Goal: Find contact information: Obtain details needed to contact an individual or organization

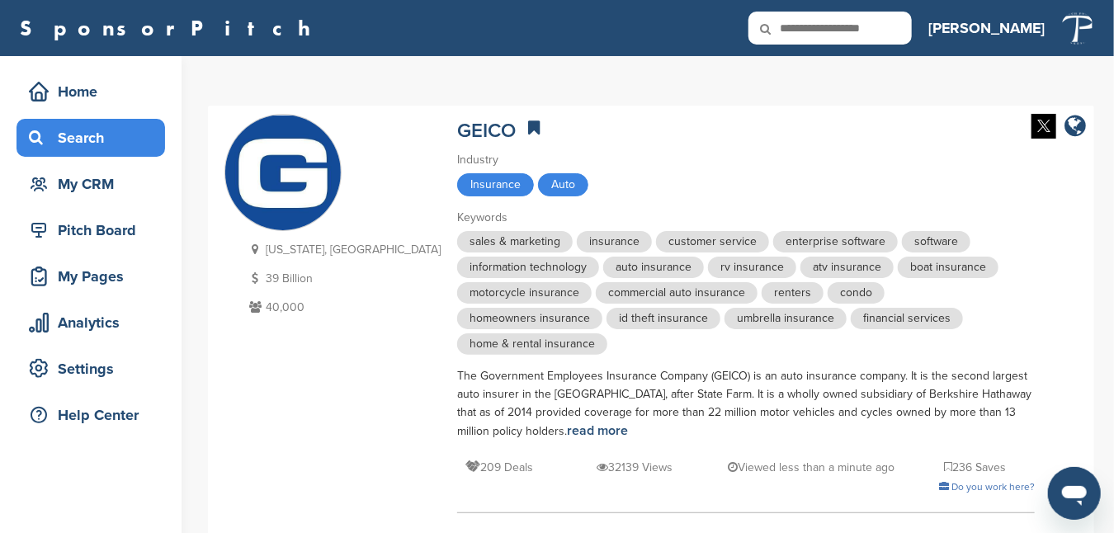
click at [69, 146] on div "Search" at bounding box center [95, 138] width 140 height 30
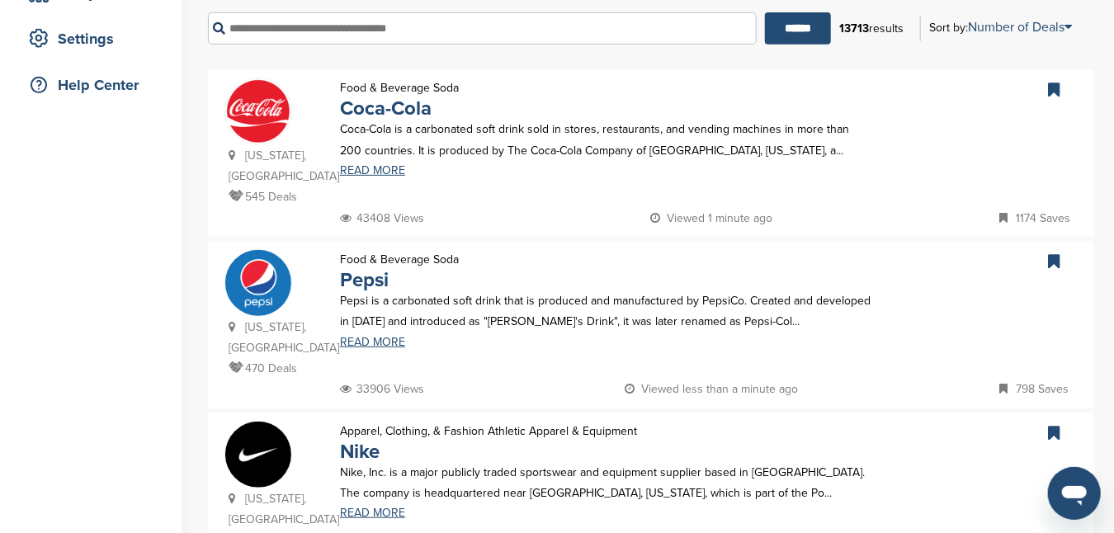
scroll to position [83, 0]
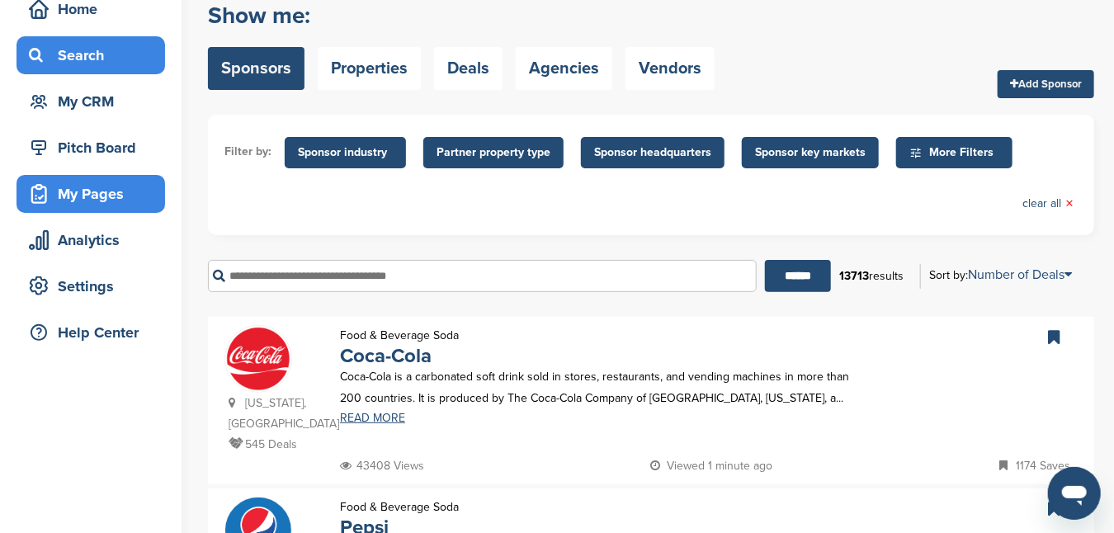
click at [92, 198] on div "My Pages" at bounding box center [95, 194] width 140 height 30
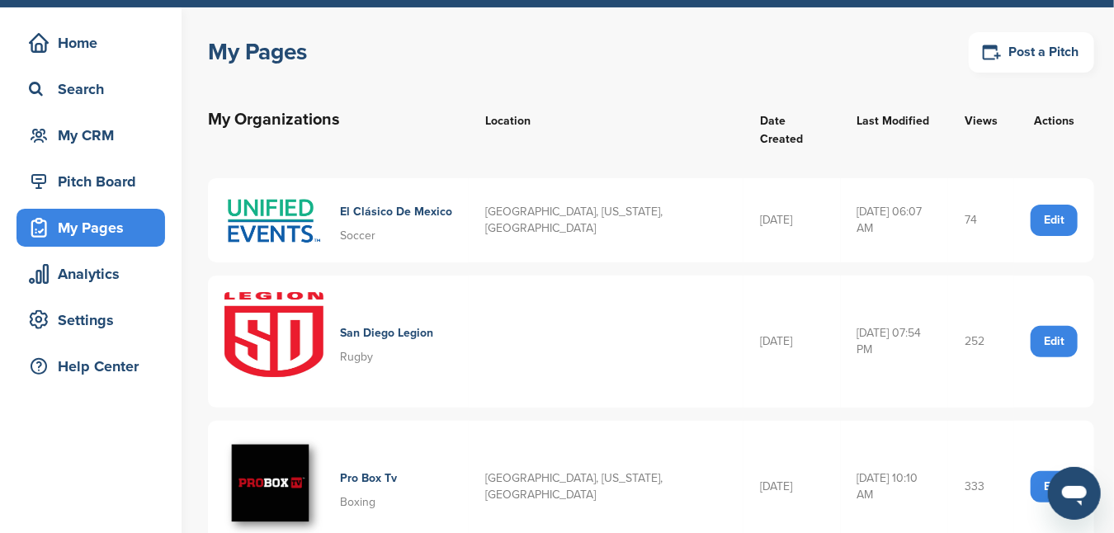
scroll to position [83, 0]
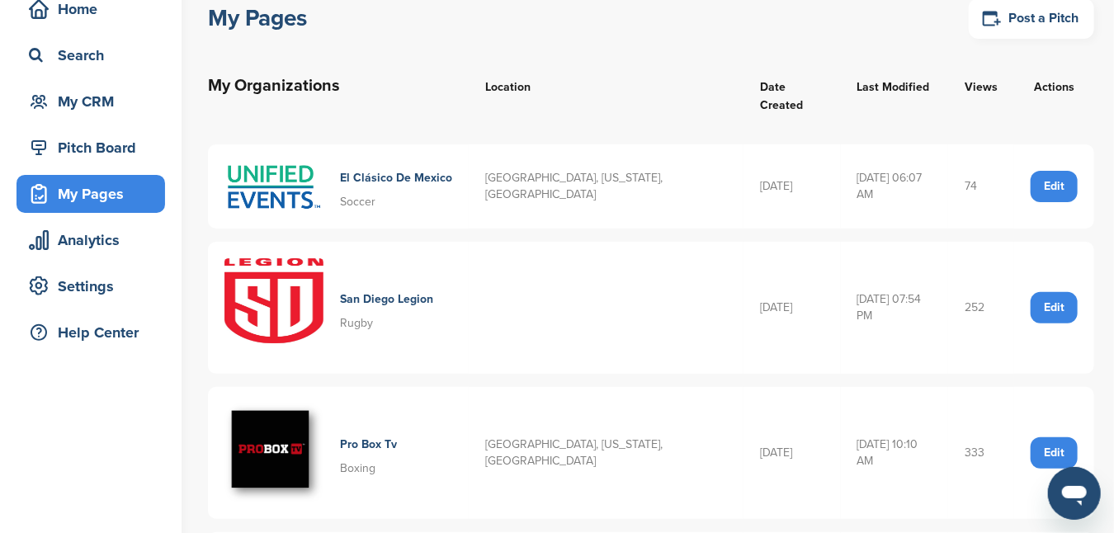
click at [1053, 293] on div "Edit" at bounding box center [1054, 307] width 47 height 31
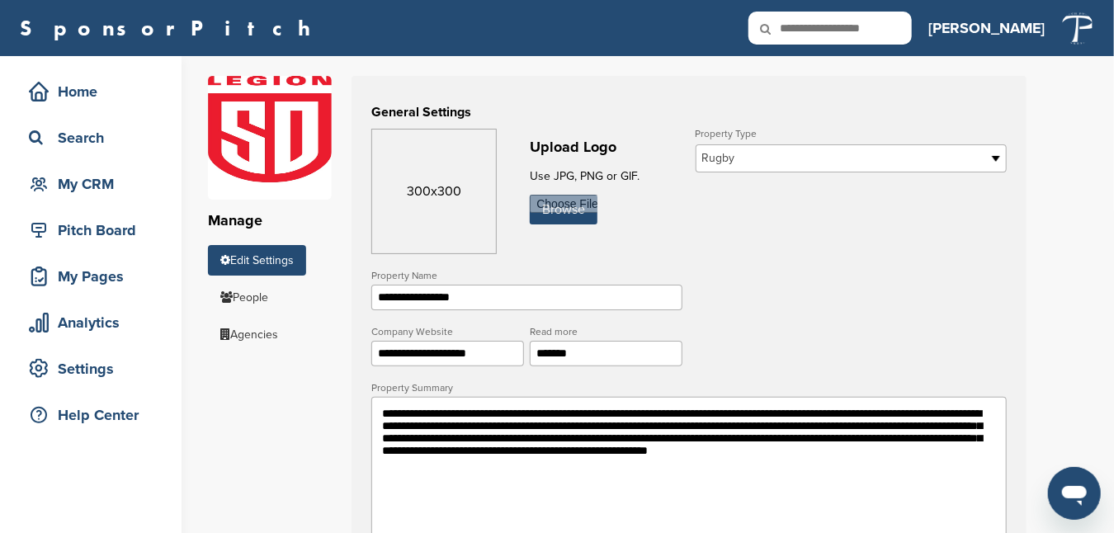
drag, startPoint x: 474, startPoint y: 299, endPoint x: 256, endPoint y: 268, distance: 220.8
drag, startPoint x: 583, startPoint y: 357, endPoint x: 498, endPoint y: 355, distance: 84.2
click at [498, 327] on div "**********" at bounding box center [527, 327] width 317 height 0
drag, startPoint x: 498, startPoint y: 346, endPoint x: 237, endPoint y: 337, distance: 261.7
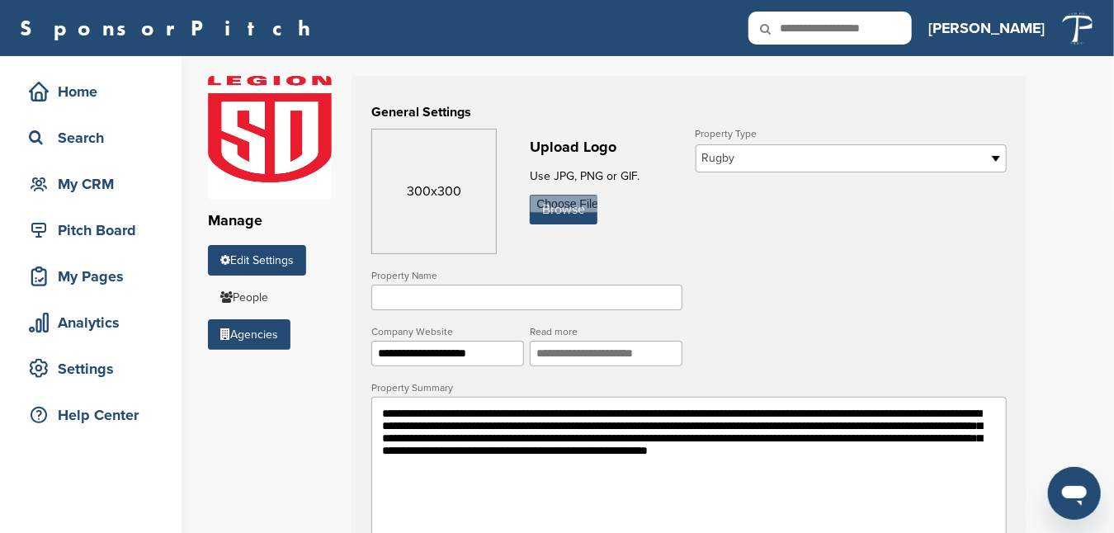
drag, startPoint x: 589, startPoint y: 515, endPoint x: 258, endPoint y: 354, distance: 367.9
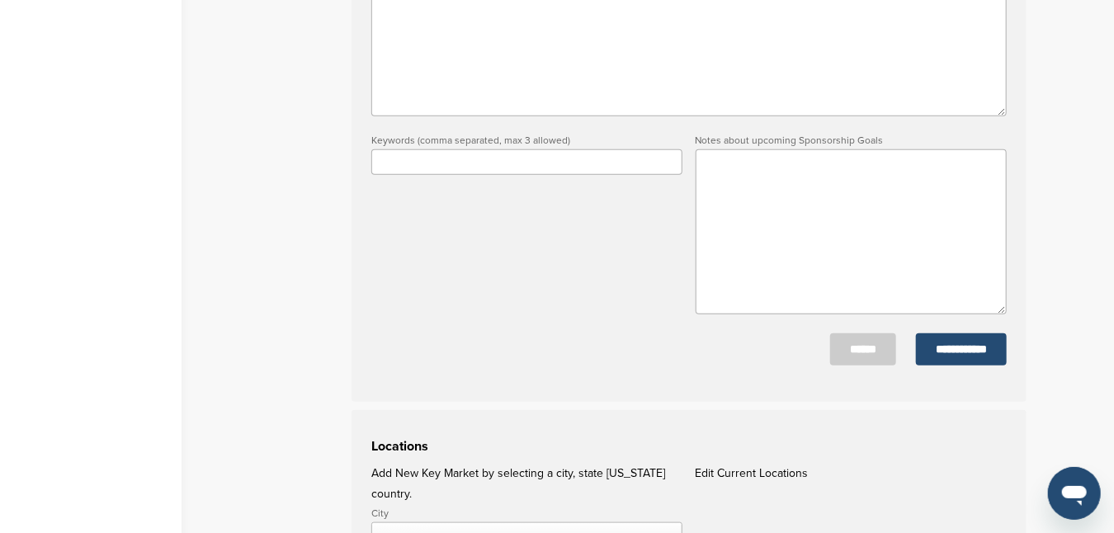
scroll to position [743, 0]
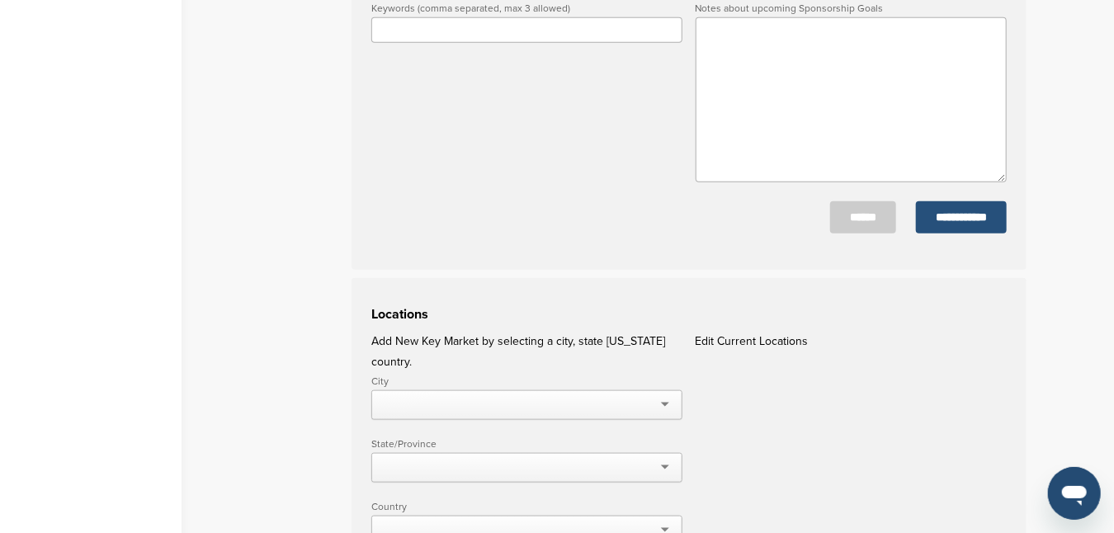
click at [964, 229] on input "**********" at bounding box center [961, 217] width 91 height 32
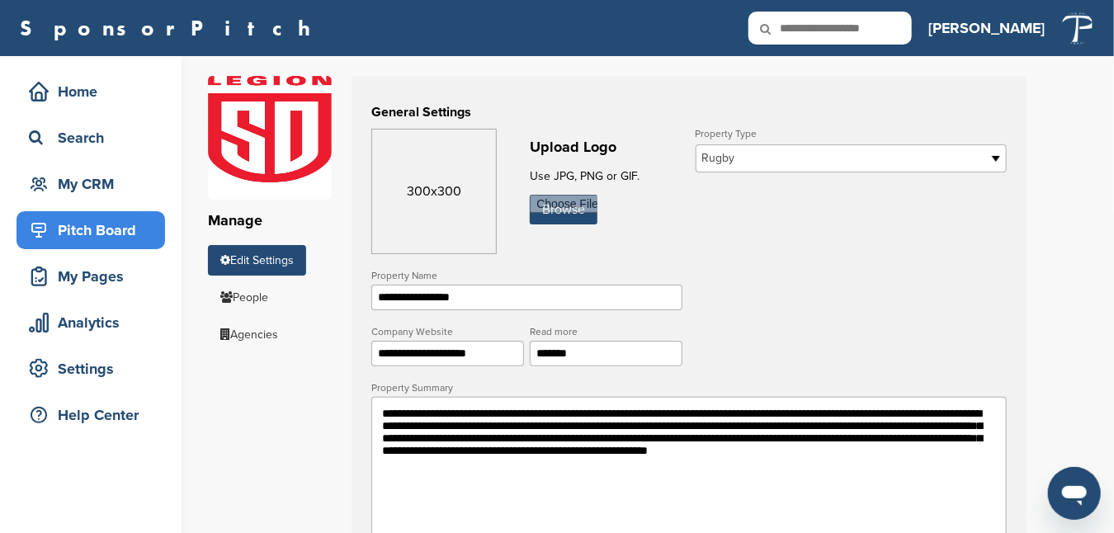
click at [85, 225] on div "Pitch Board" at bounding box center [95, 230] width 140 height 30
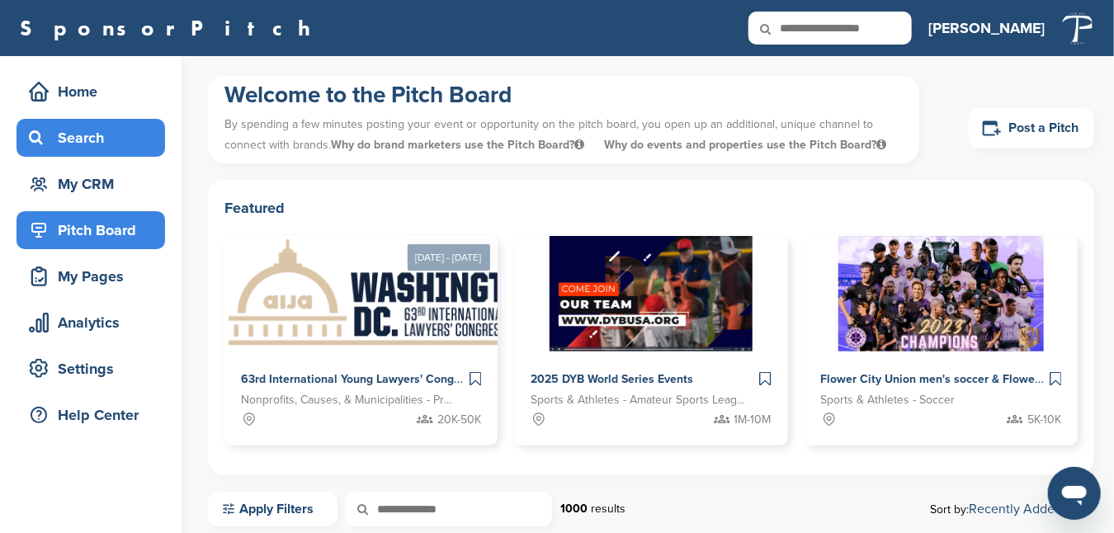
click at [84, 133] on div "Search" at bounding box center [95, 138] width 140 height 30
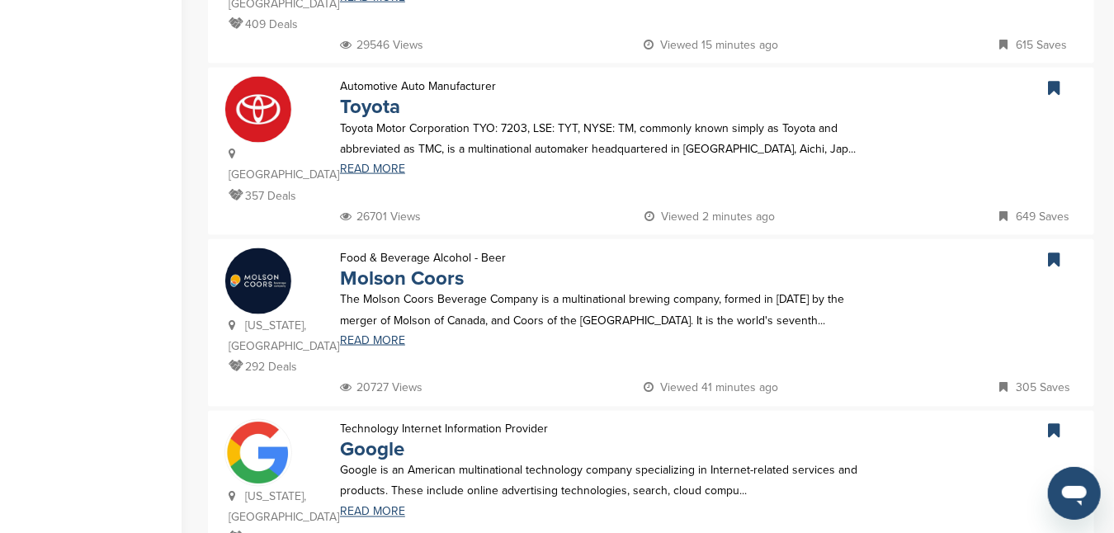
scroll to position [1155, 0]
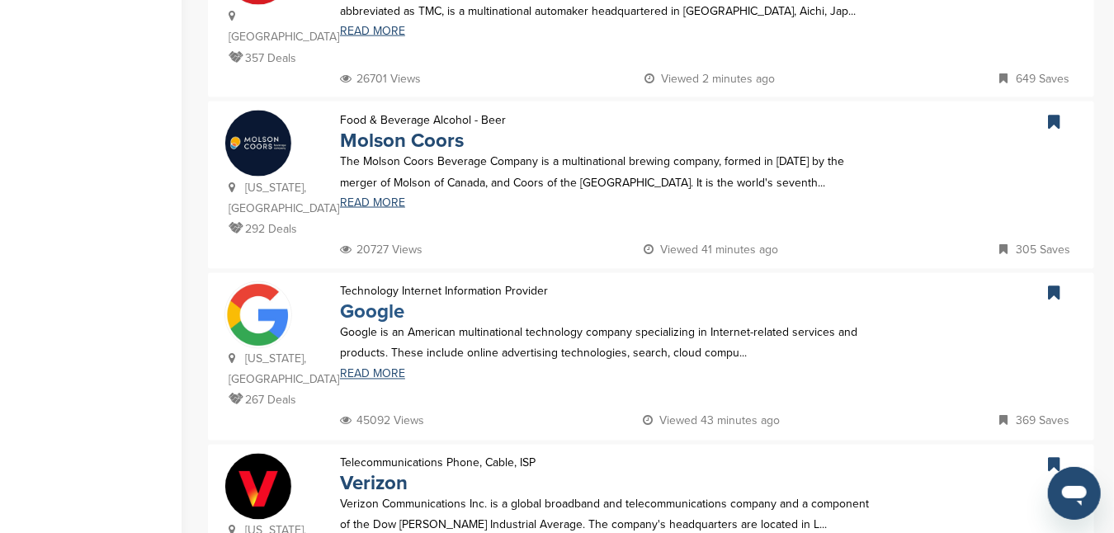
click at [368, 300] on link "Google" at bounding box center [372, 312] width 64 height 24
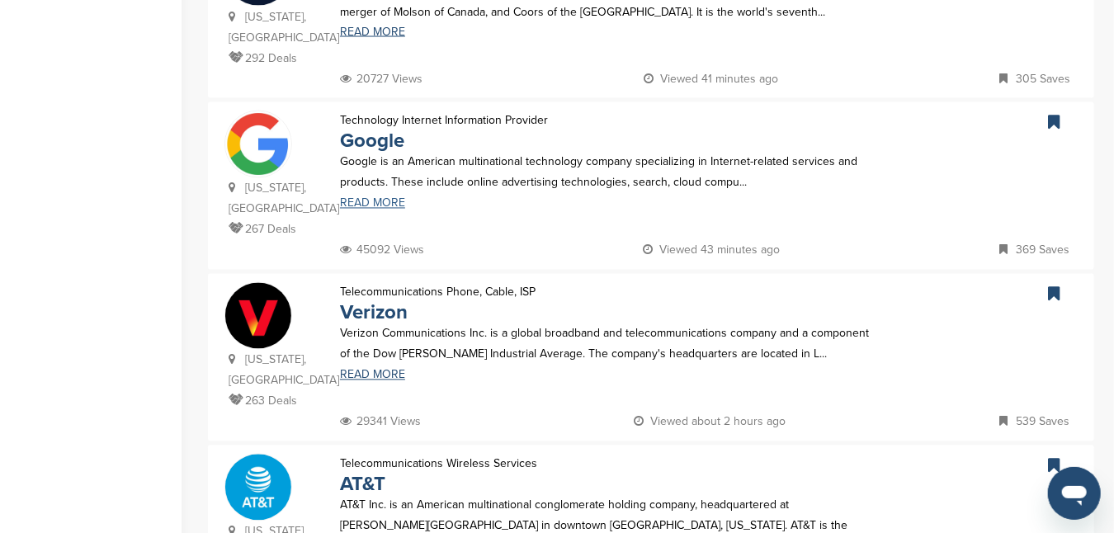
scroll to position [1403, 0]
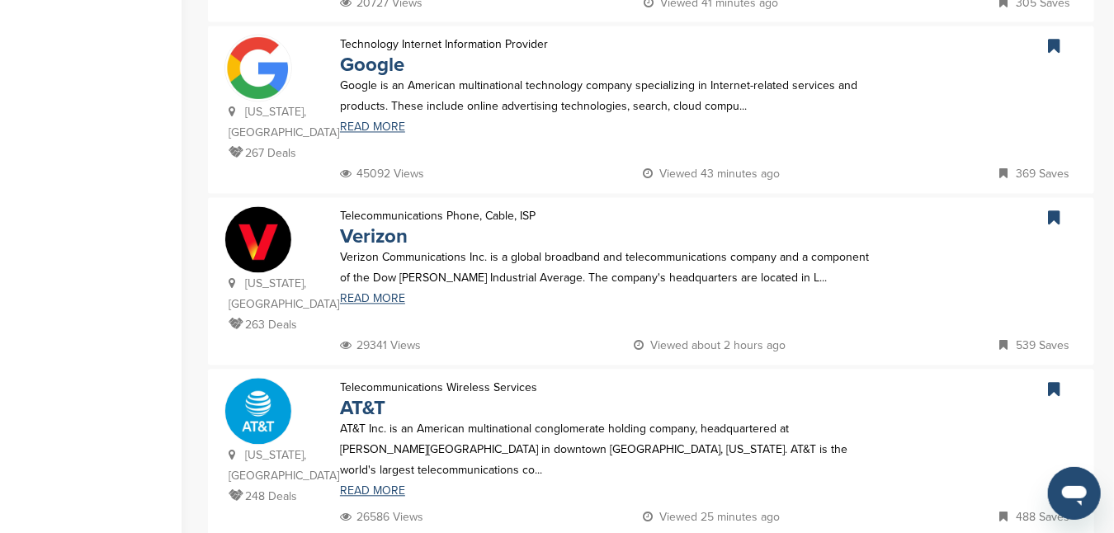
click at [282, 206] on img at bounding box center [258, 239] width 66 height 66
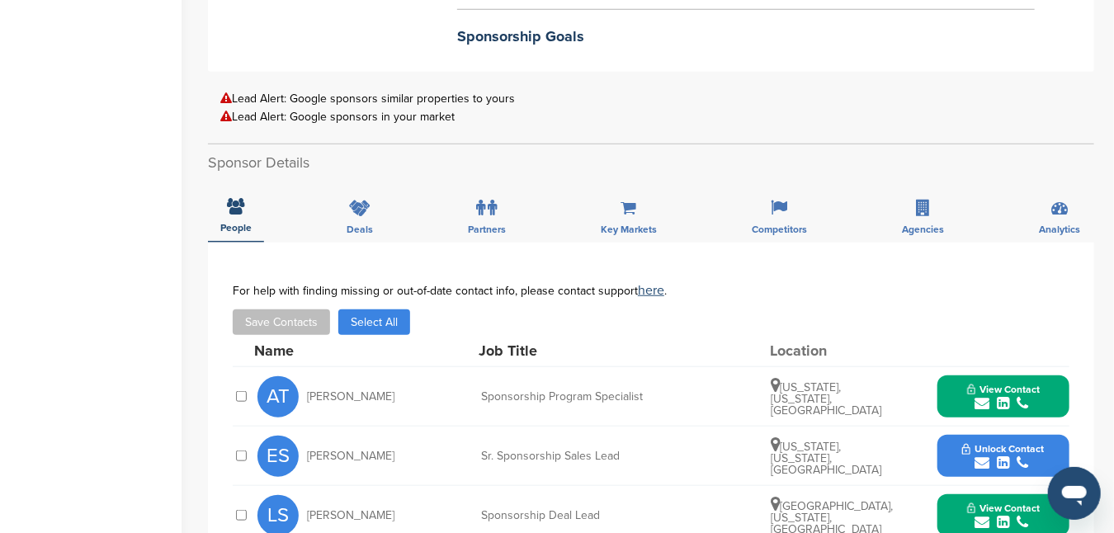
scroll to position [578, 0]
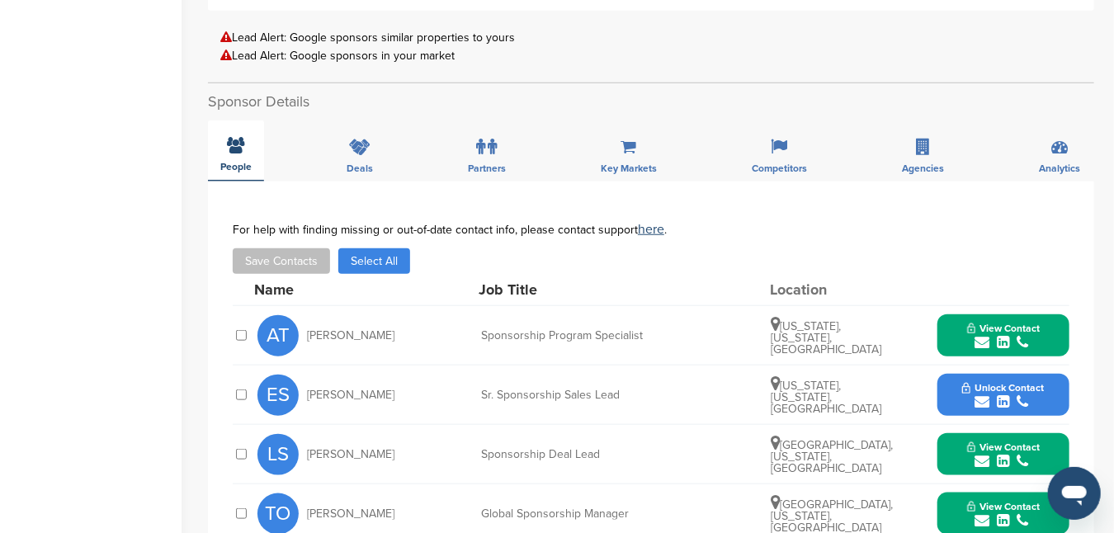
click at [232, 149] on icon at bounding box center [236, 145] width 17 height 17
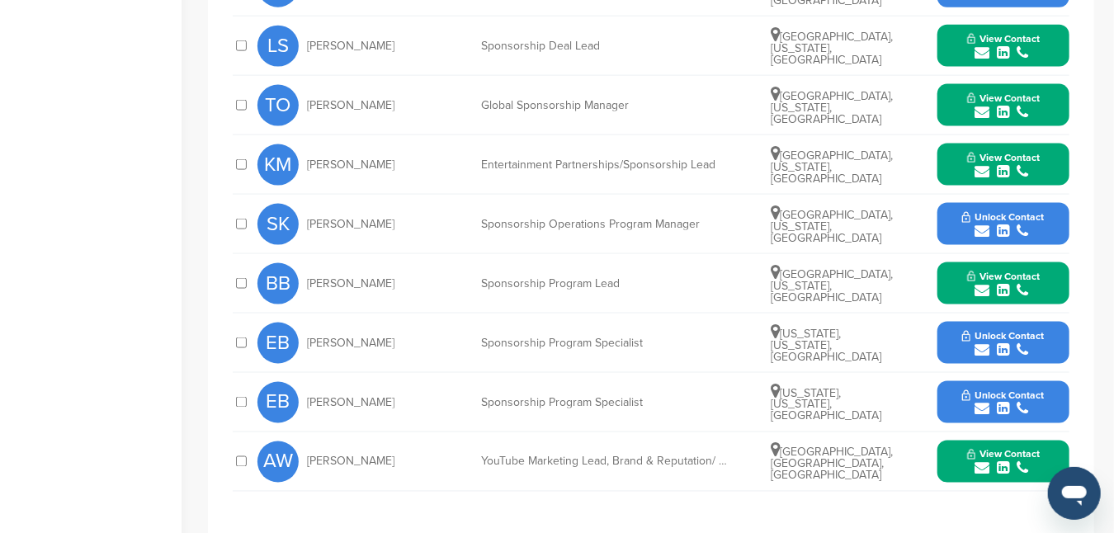
scroll to position [990, 0]
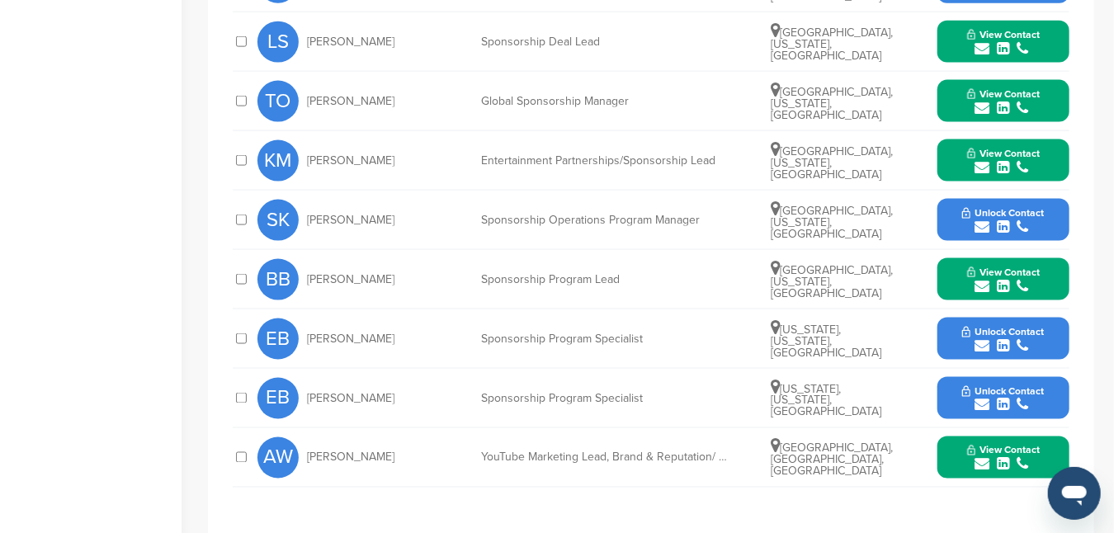
click at [979, 385] on span "Unlock Contact" at bounding box center [1003, 391] width 82 height 12
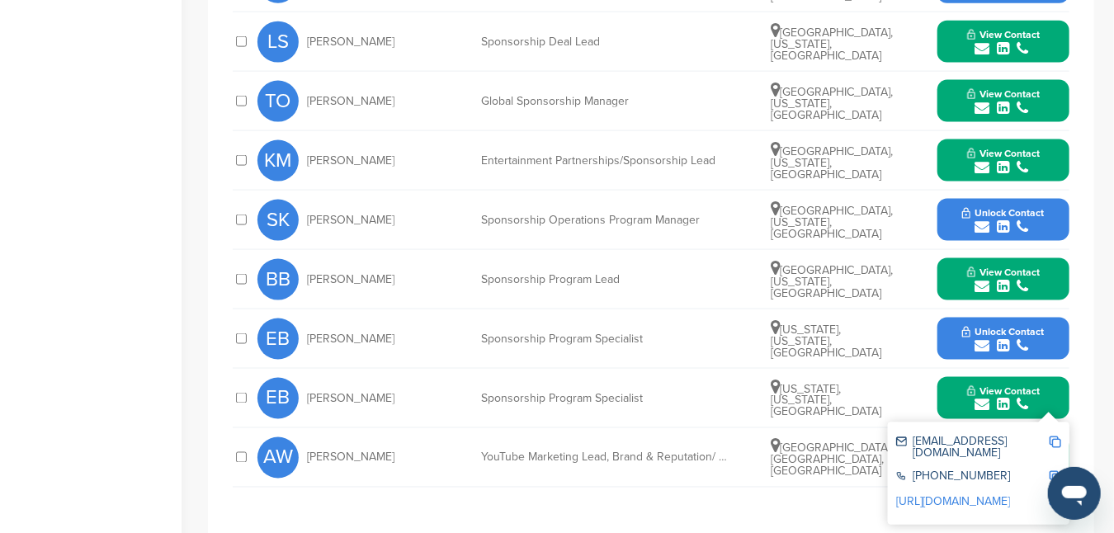
click at [979, 495] on link "http://www.linkedin.com/in/elizabethbagu" at bounding box center [953, 502] width 114 height 14
click at [959, 375] on button "View Contact" at bounding box center [1003, 399] width 112 height 50
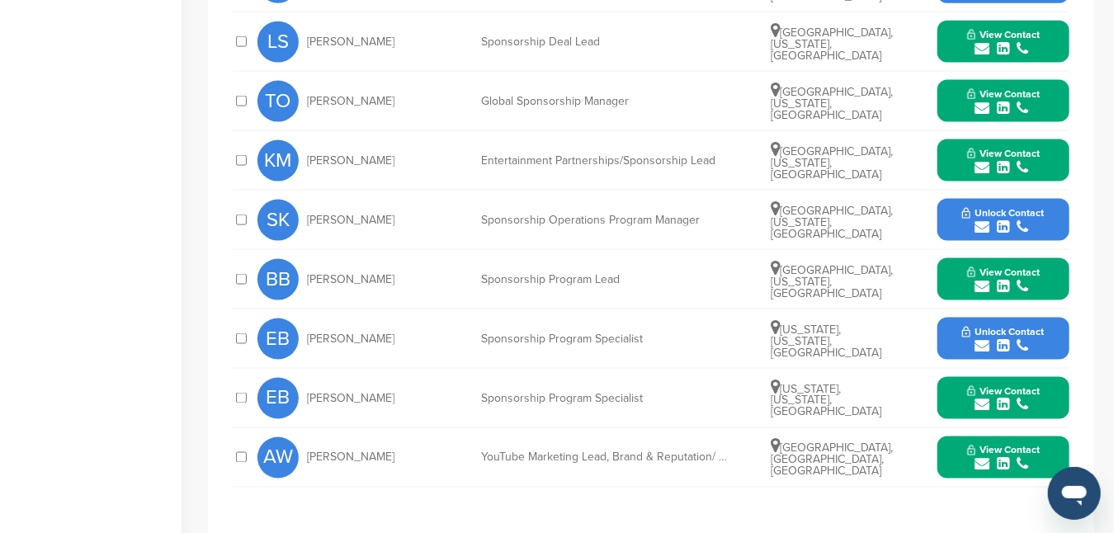
click at [982, 267] on span "View Contact" at bounding box center [1003, 273] width 73 height 12
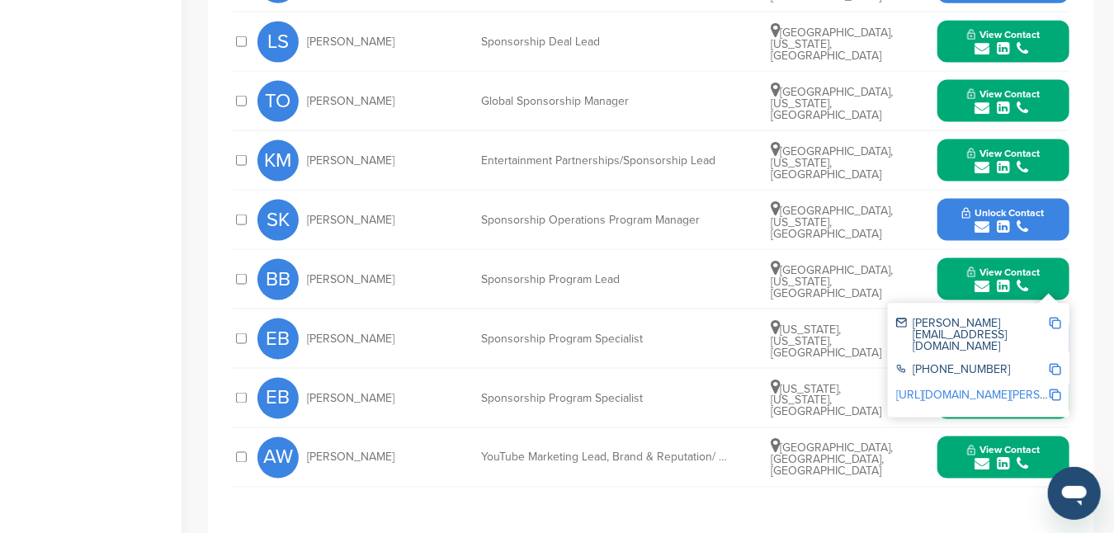
click at [959, 388] on link "http://www.linkedin.com/in/brittany-bell-14148330" at bounding box center [996, 395] width 201 height 14
click at [957, 268] on button "View Contact" at bounding box center [1003, 280] width 112 height 50
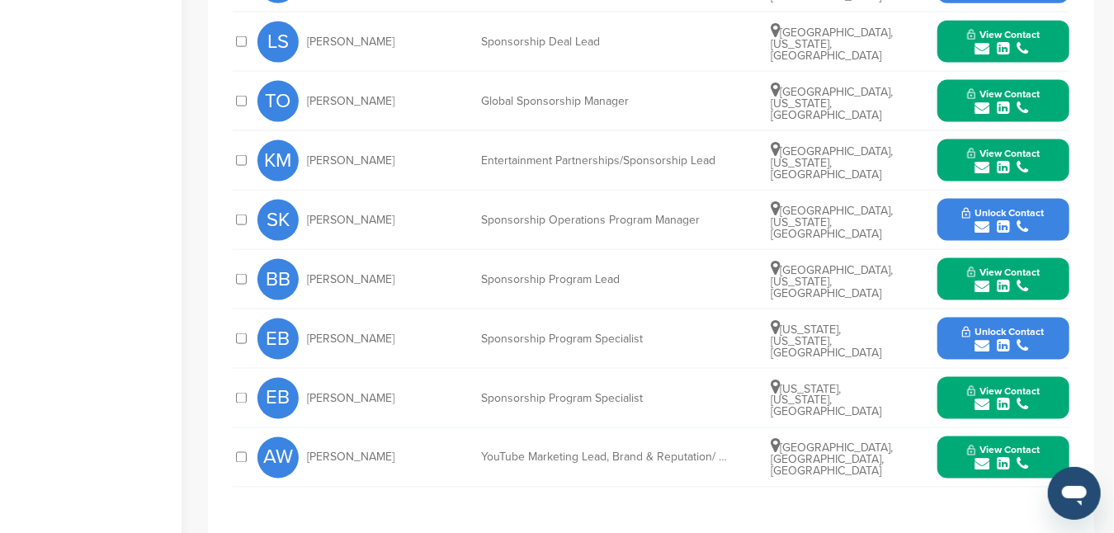
scroll to position [908, 0]
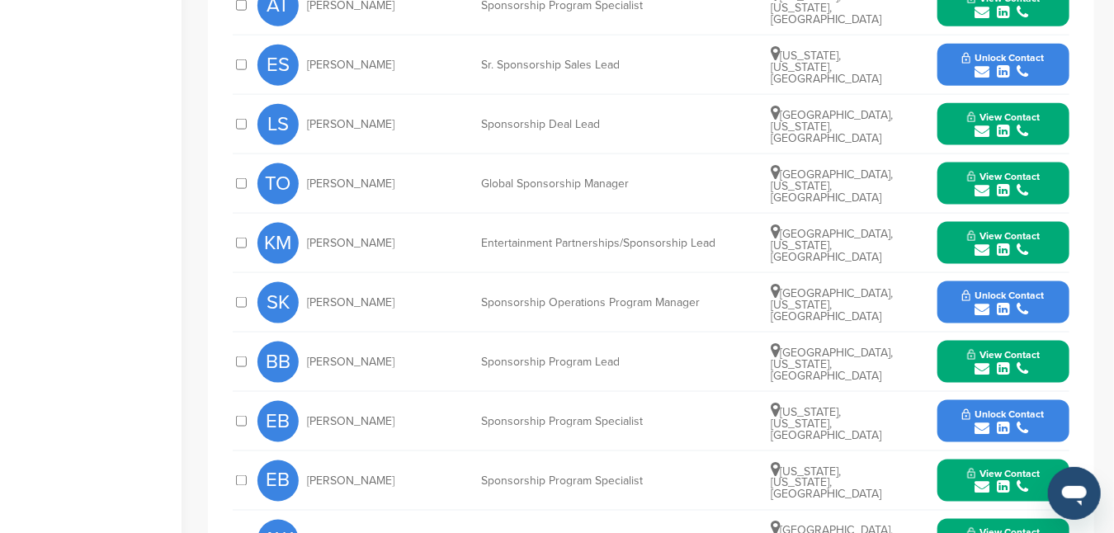
click at [966, 107] on button "View Contact" at bounding box center [1003, 125] width 112 height 50
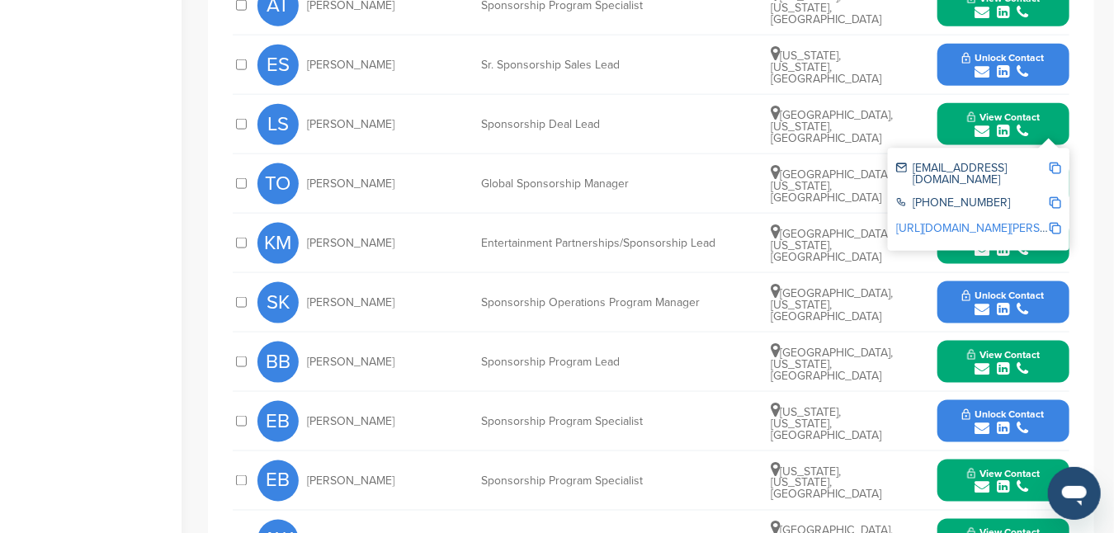
click at [953, 221] on link "http://www.linkedin.com/in/lori-schak" at bounding box center [996, 228] width 201 height 14
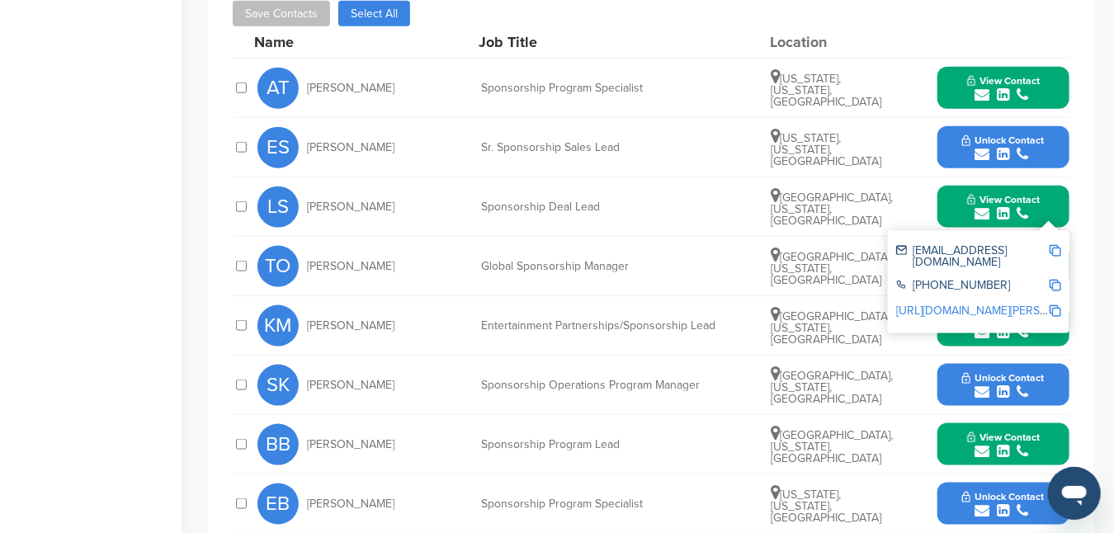
click at [970, 134] on span "Unlock Contact" at bounding box center [1003, 140] width 82 height 12
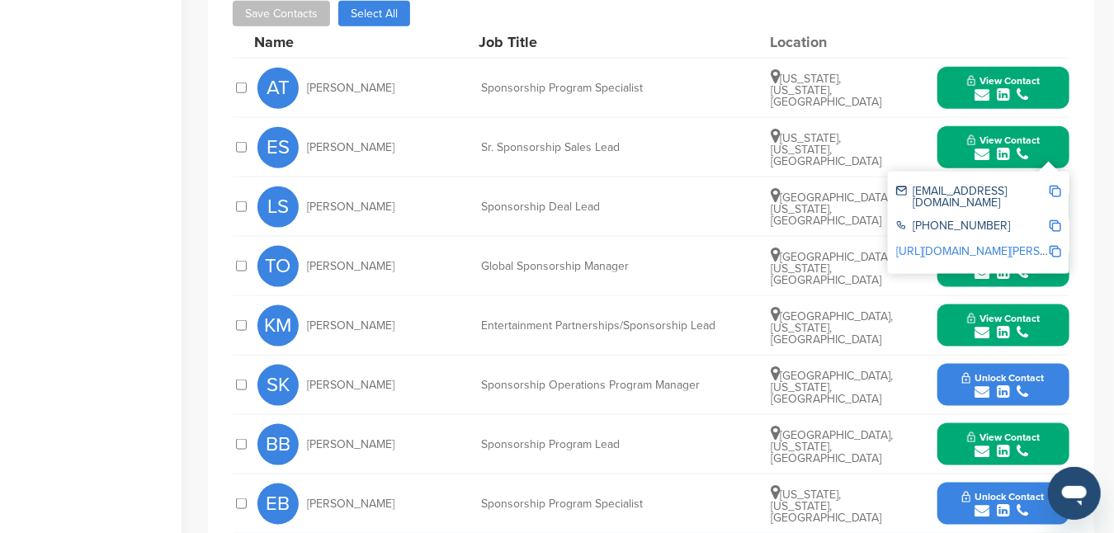
click at [951, 244] on link "http://www.linkedin.com/in/edwin-suarez-7150aba" at bounding box center [996, 251] width 201 height 14
click at [1056, 186] on img at bounding box center [1056, 192] width 12 height 12
click at [36, 226] on div "Home Search My CRM Pitch Board My Pages Analytics Settings Help Center" at bounding box center [91, 48] width 182 height 1635
click at [1056, 186] on img at bounding box center [1056, 192] width 12 height 12
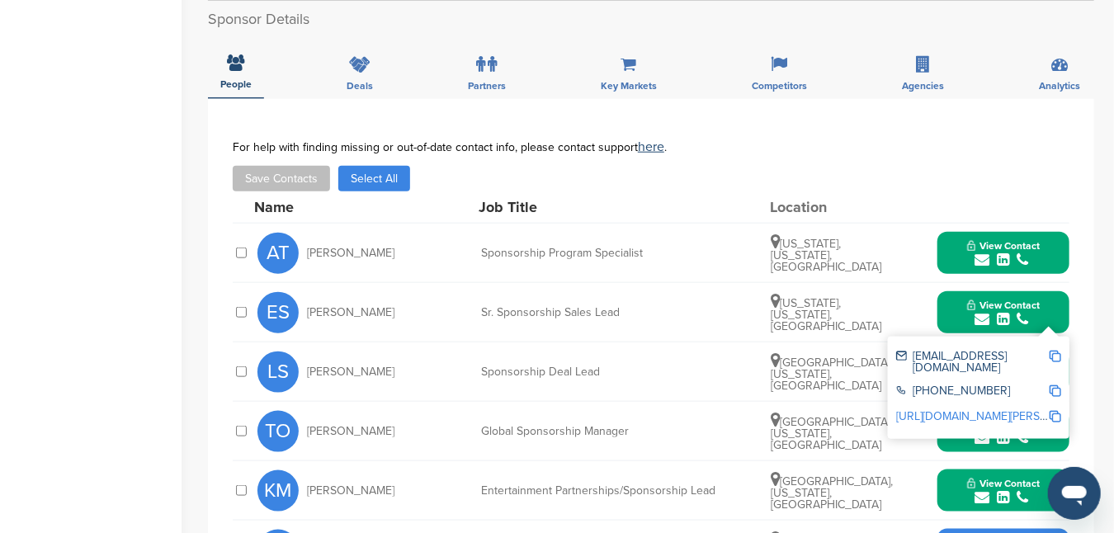
scroll to position [743, 0]
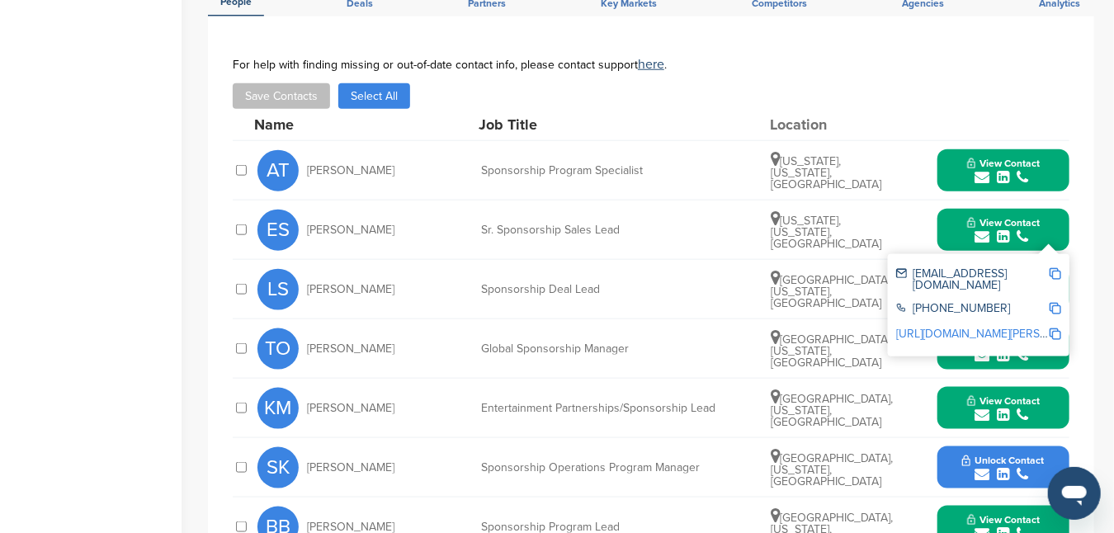
click at [201, 291] on div "Home Search My CRM Pitch Board My Pages Analytics Settings Help Center You have…" at bounding box center [557, 131] width 1114 height 1635
click at [984, 217] on span "View Contact" at bounding box center [1003, 223] width 73 height 12
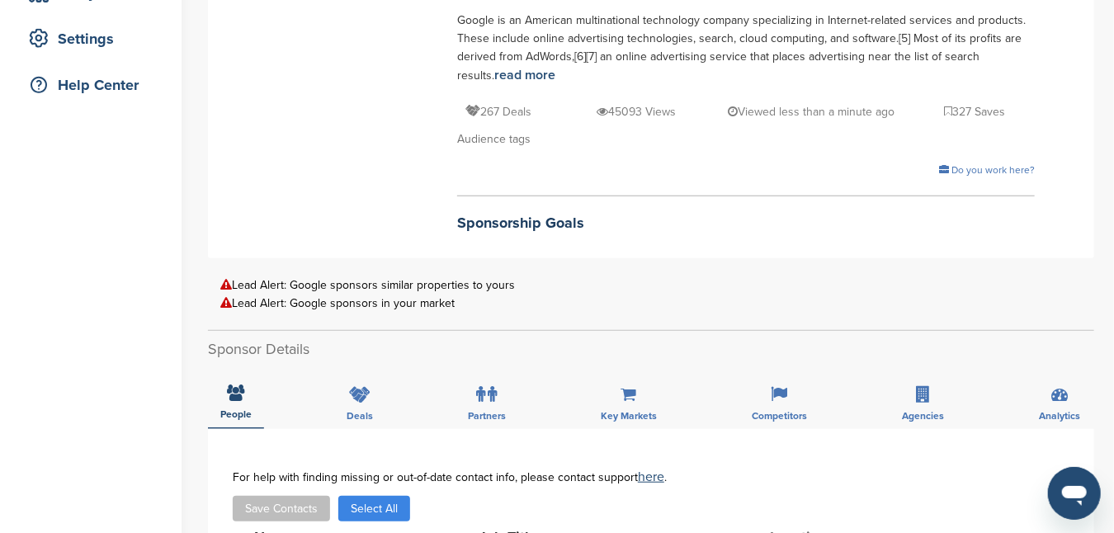
scroll to position [0, 0]
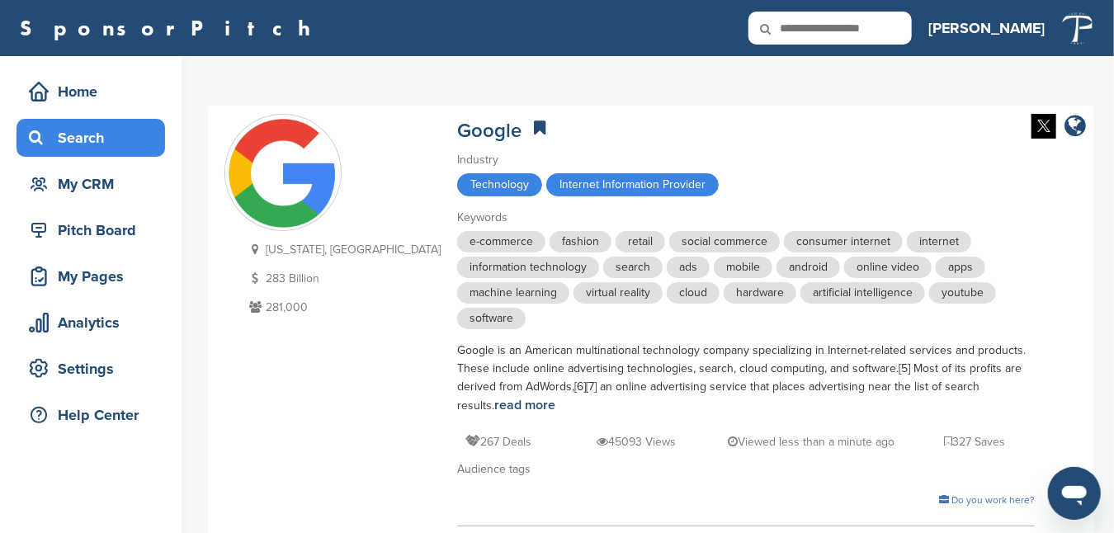
click at [66, 134] on div "Search" at bounding box center [95, 138] width 140 height 30
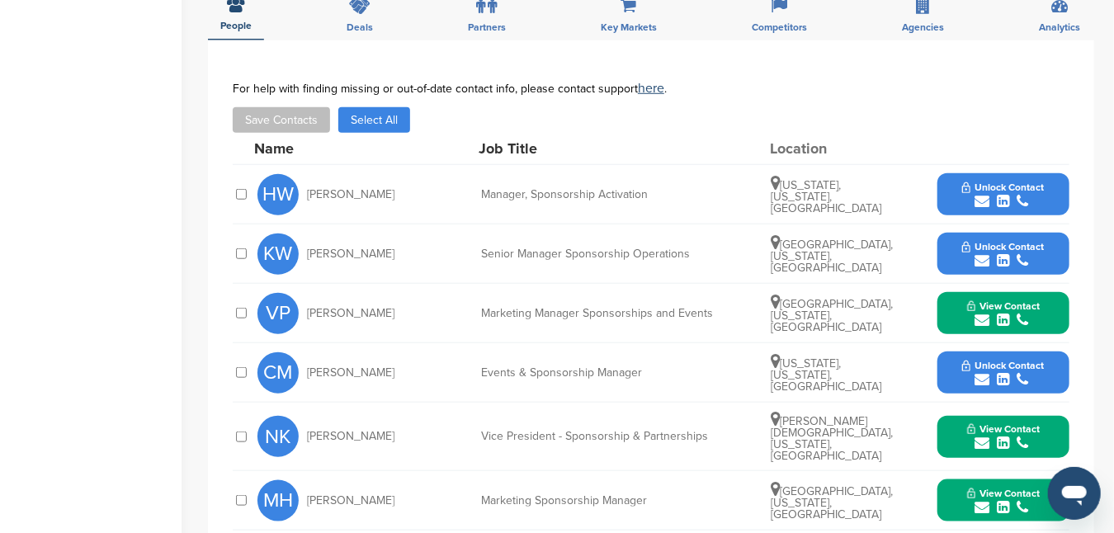
scroll to position [578, 0]
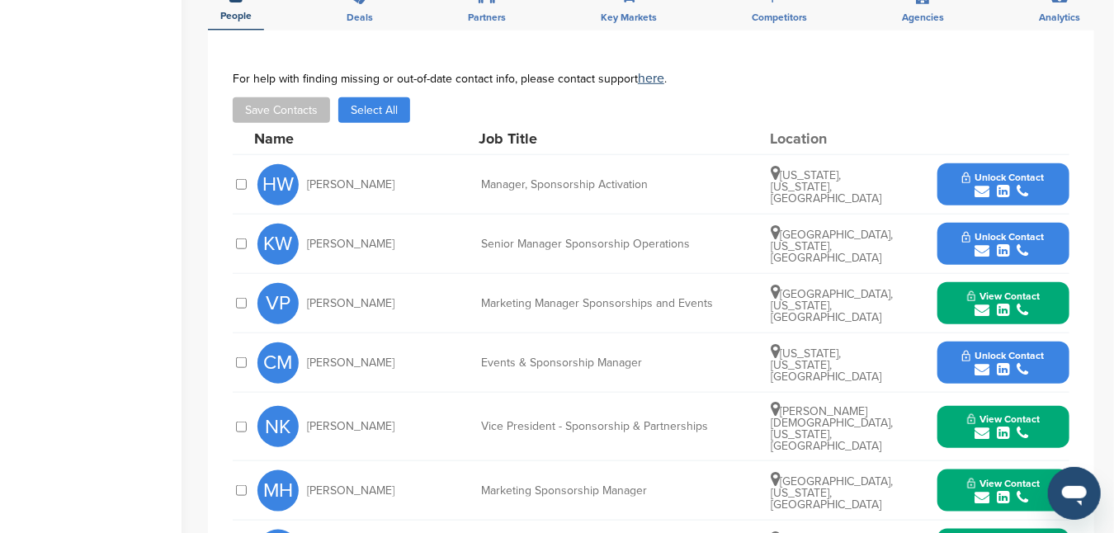
click at [128, 217] on div "Home Search My CRM Pitch Board My Pages Analytics Settings Help Center" at bounding box center [91, 225] width 182 height 1493
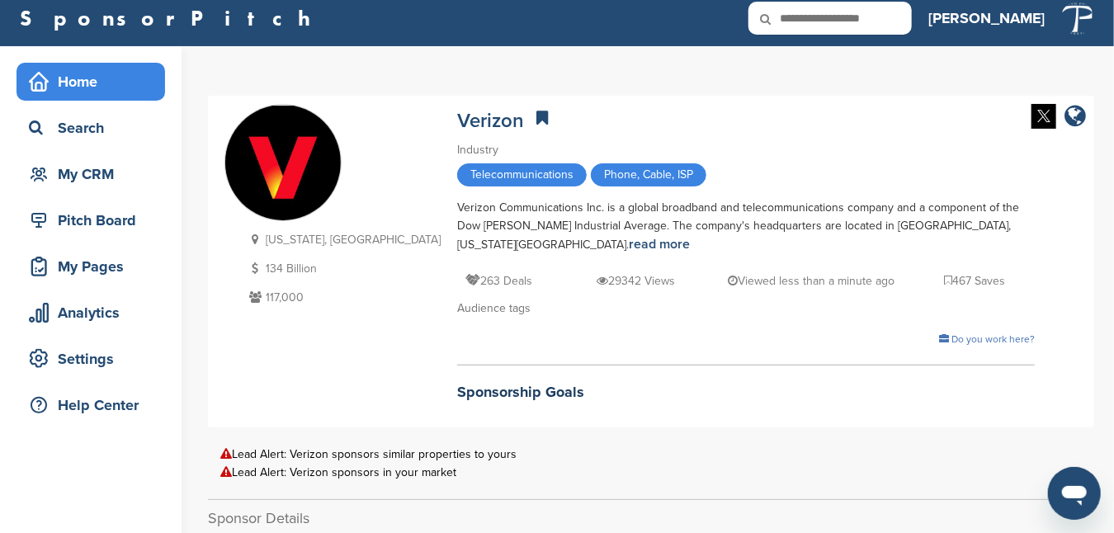
scroll to position [0, 0]
